Goal: Navigation & Orientation: Find specific page/section

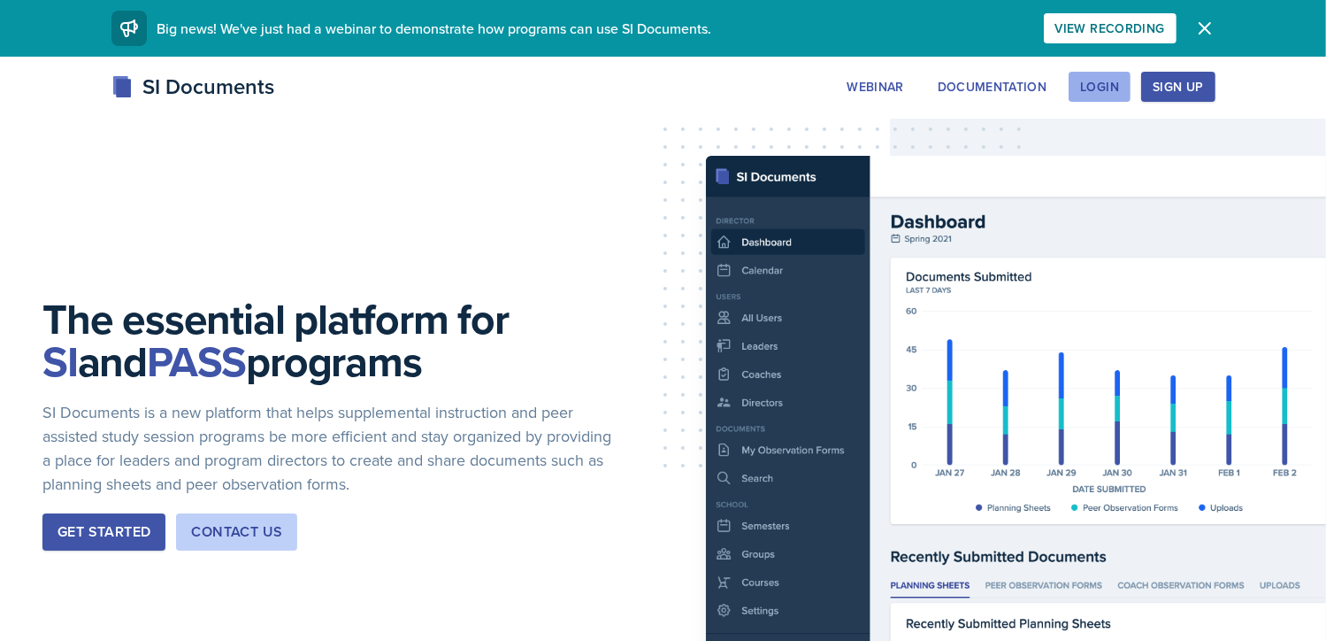
click at [1111, 84] on div "Login" at bounding box center [1099, 87] width 39 height 14
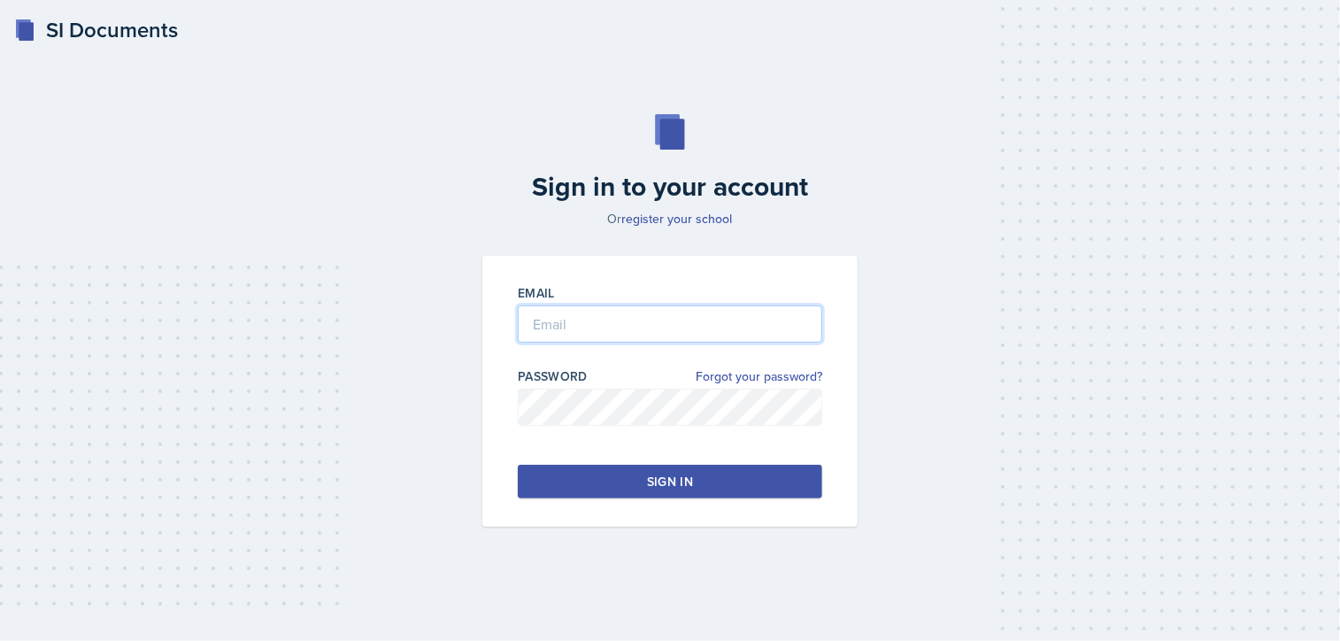
type input "[EMAIL_ADDRESS][DOMAIN_NAME]"
click at [697, 479] on button "Sign in" at bounding box center [670, 482] width 304 height 34
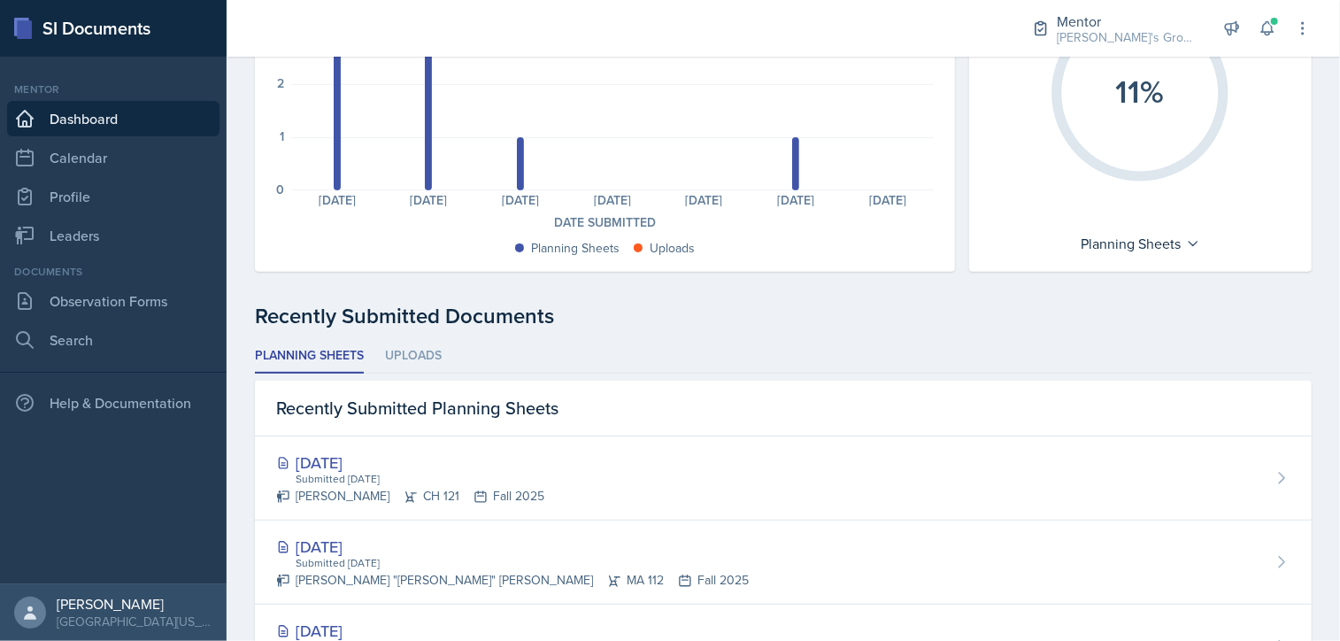
scroll to position [442, 0]
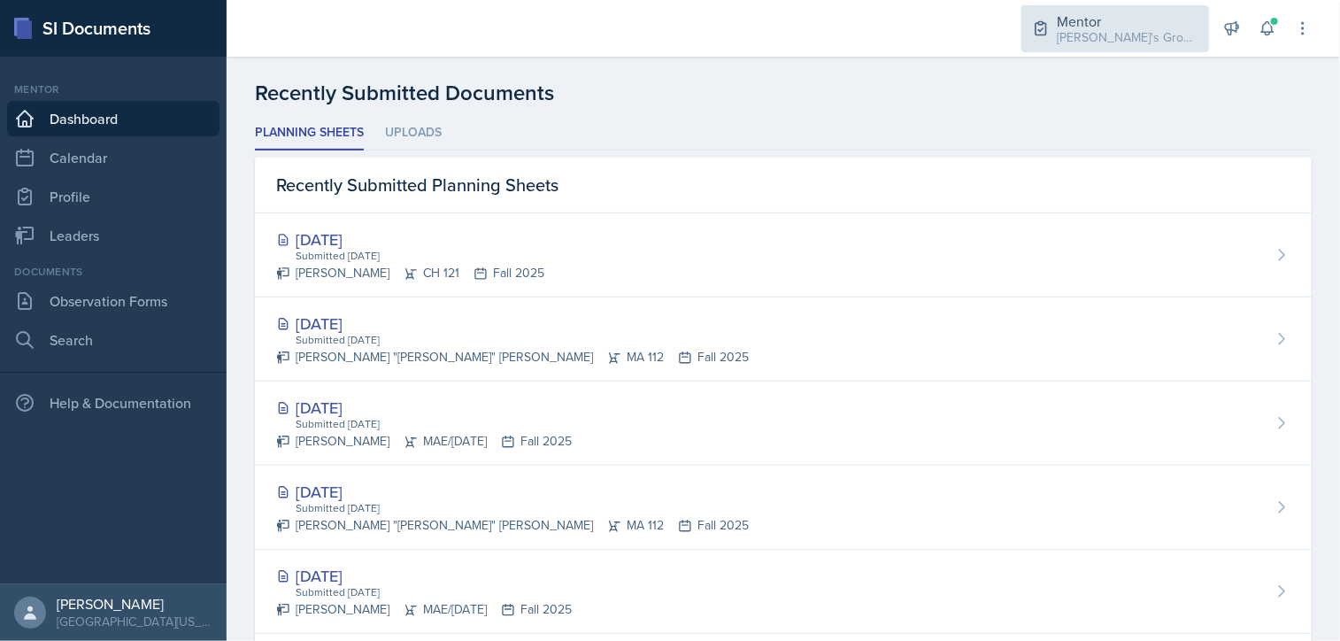
click at [1086, 51] on div "Mentor [PERSON_NAME]'s Group / Fall 2025 Mentor [PERSON_NAME]'s Group / Fall 20…" at bounding box center [1159, 28] width 304 height 57
click at [1072, 42] on div "[PERSON_NAME]'s Group / Fall 2025" at bounding box center [1127, 37] width 142 height 19
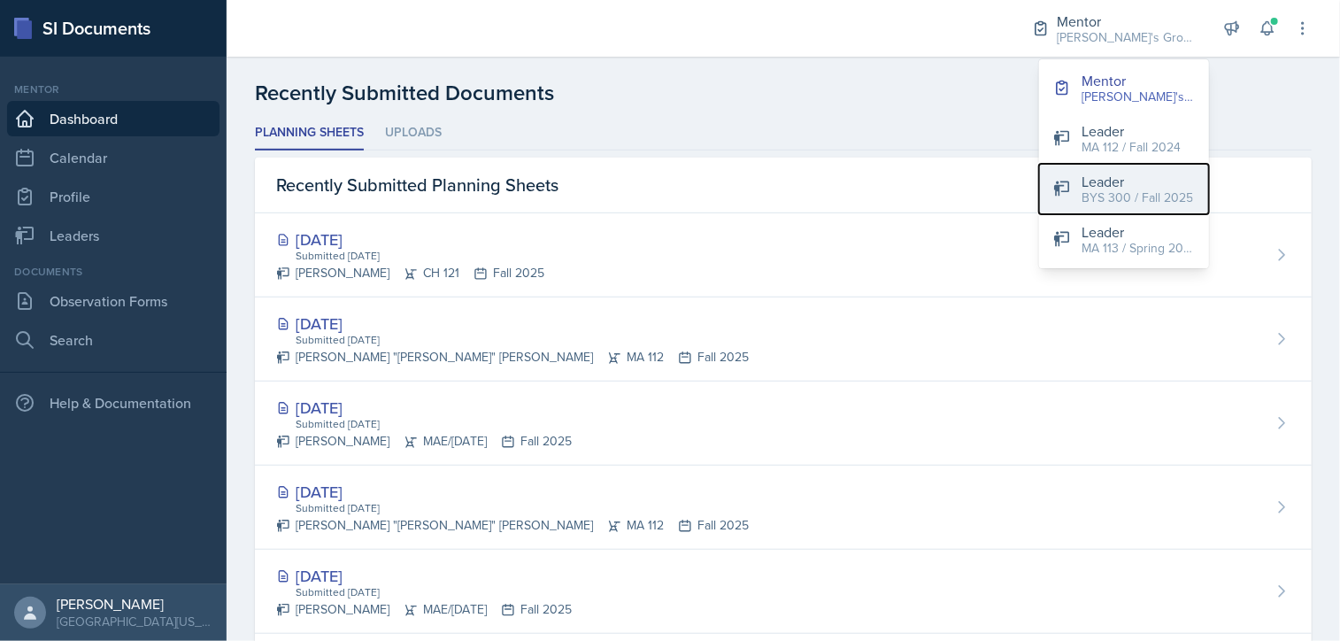
click at [1087, 201] on div "BYS 300 / Fall 2025" at bounding box center [1136, 197] width 111 height 19
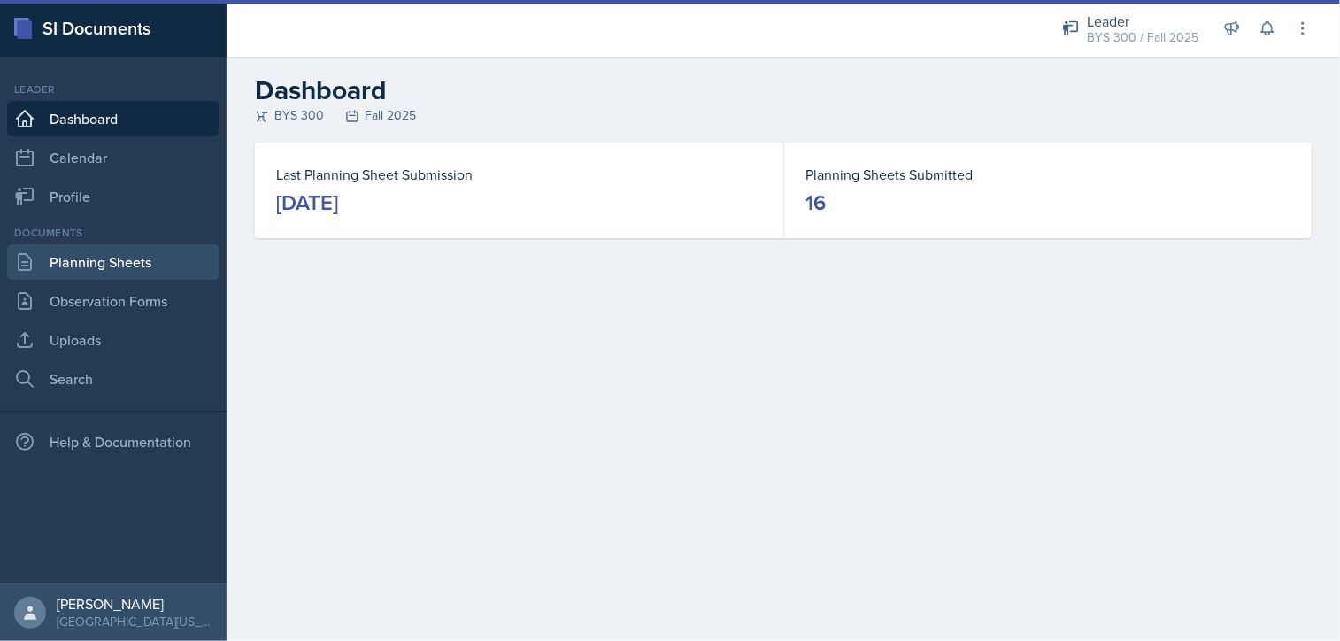
click at [119, 260] on link "Planning Sheets" at bounding box center [113, 261] width 212 height 35
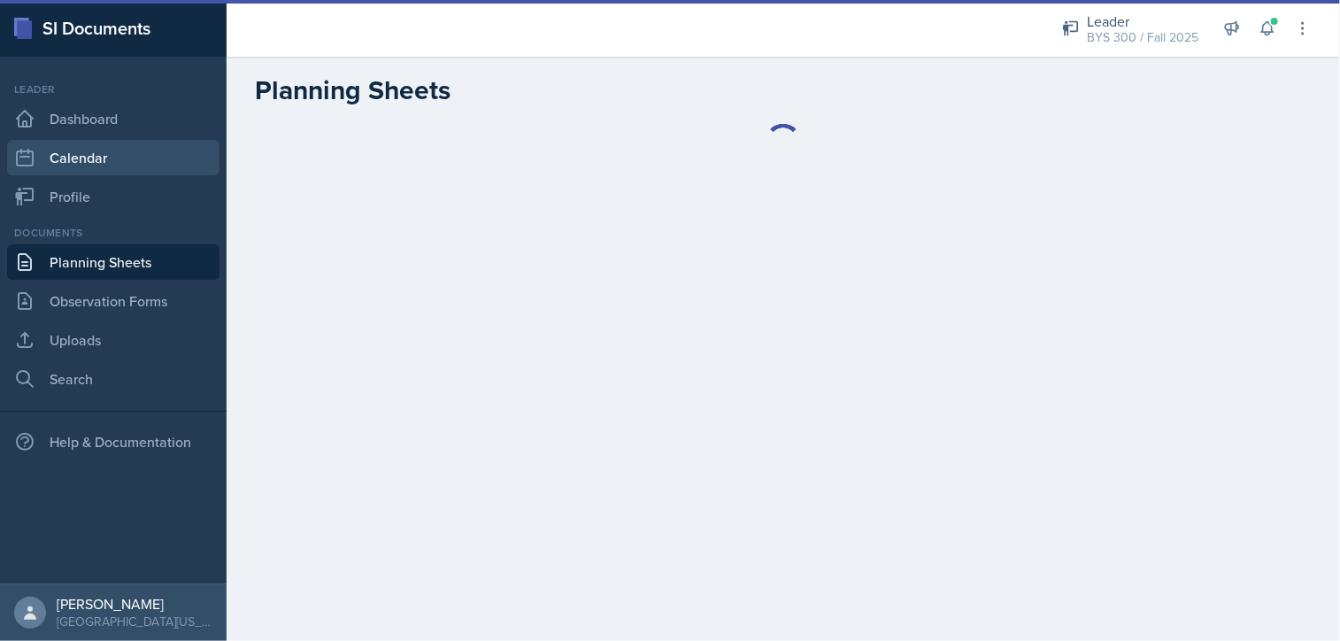
click at [117, 158] on link "Calendar" at bounding box center [113, 157] width 212 height 35
